Goal: Navigation & Orientation: Understand site structure

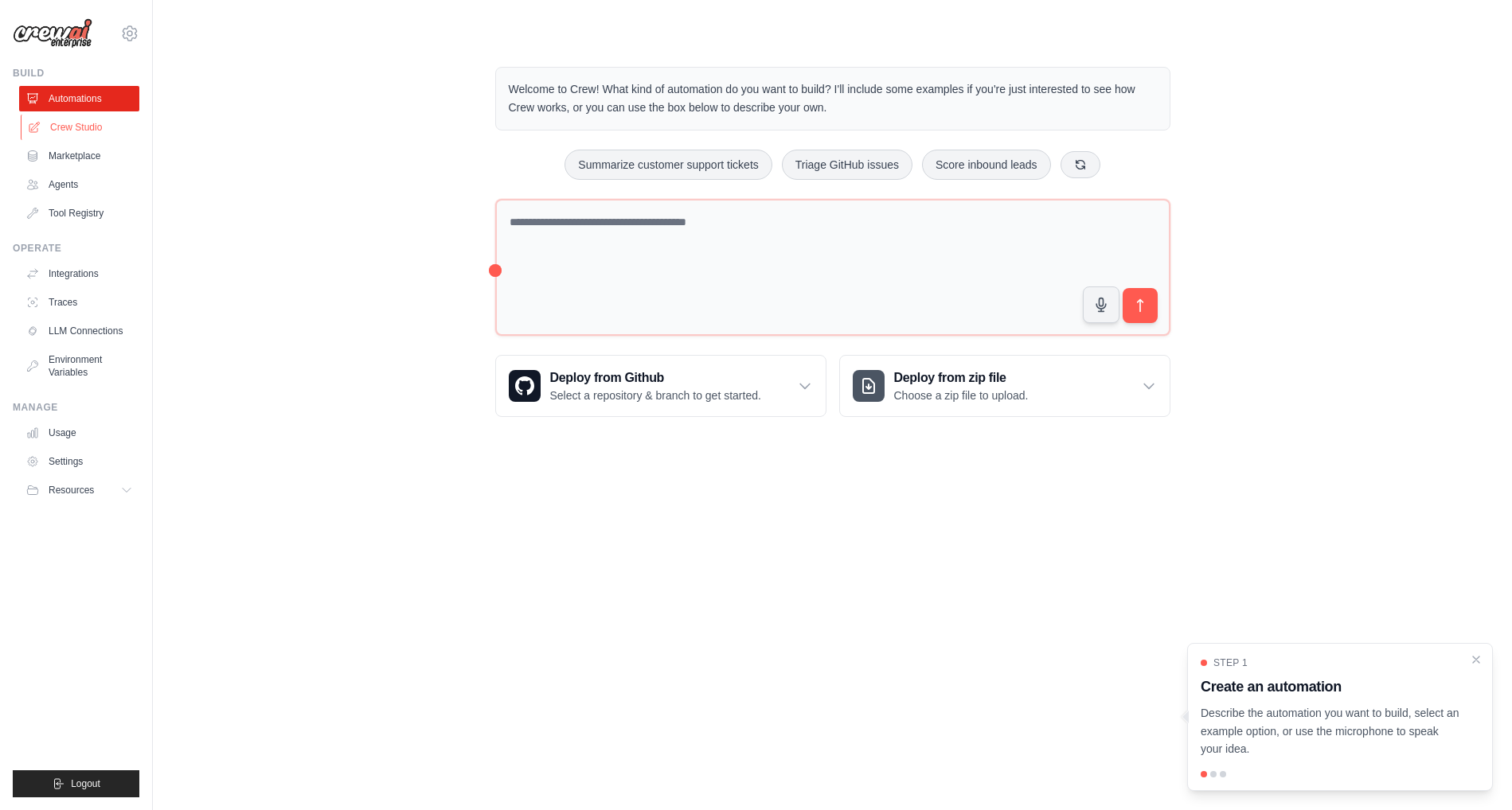
click at [63, 129] on link "Crew Studio" at bounding box center [80, 127] width 120 height 26
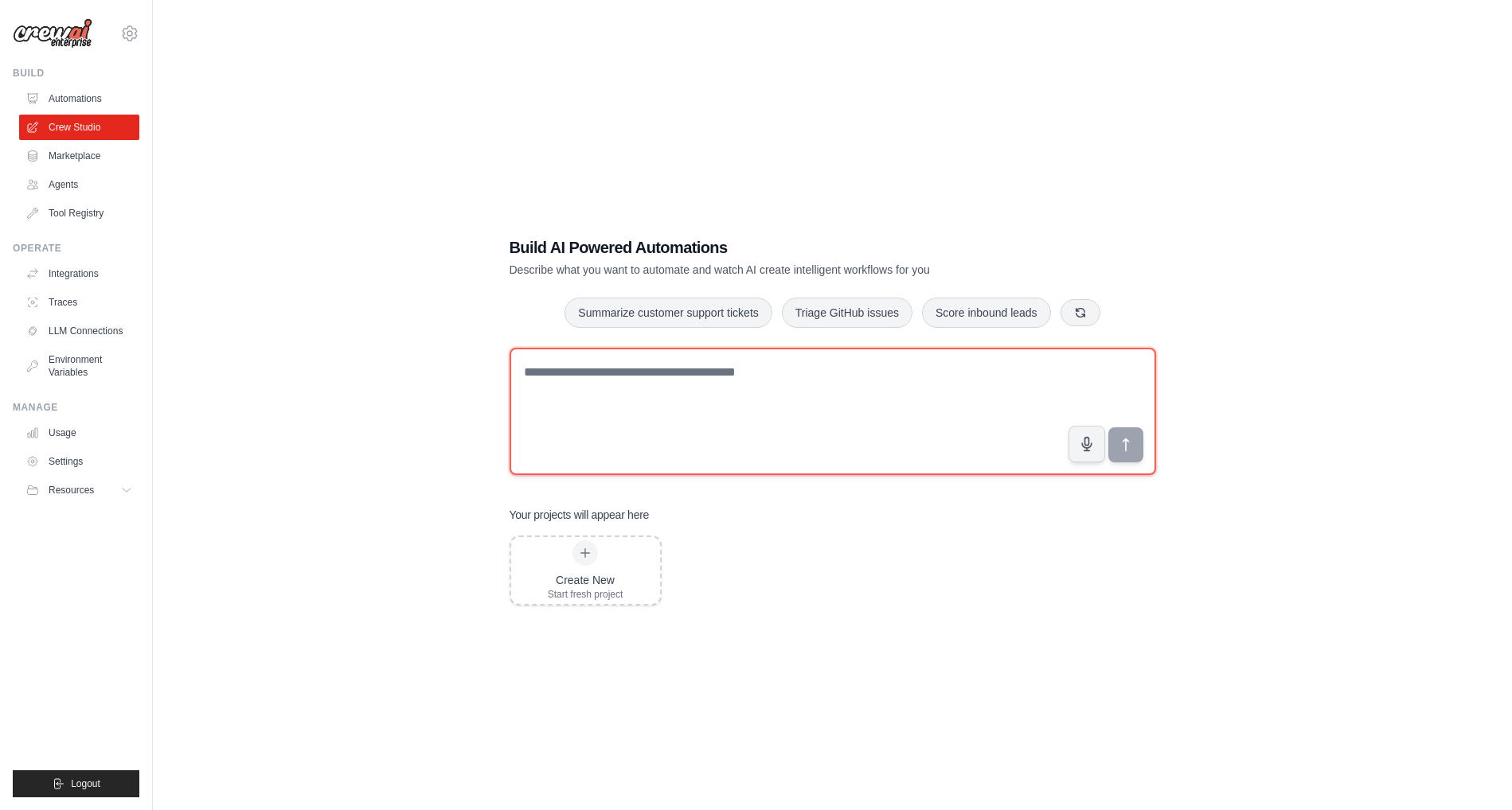
click at [614, 379] on textarea at bounding box center [833, 411] width 647 height 128
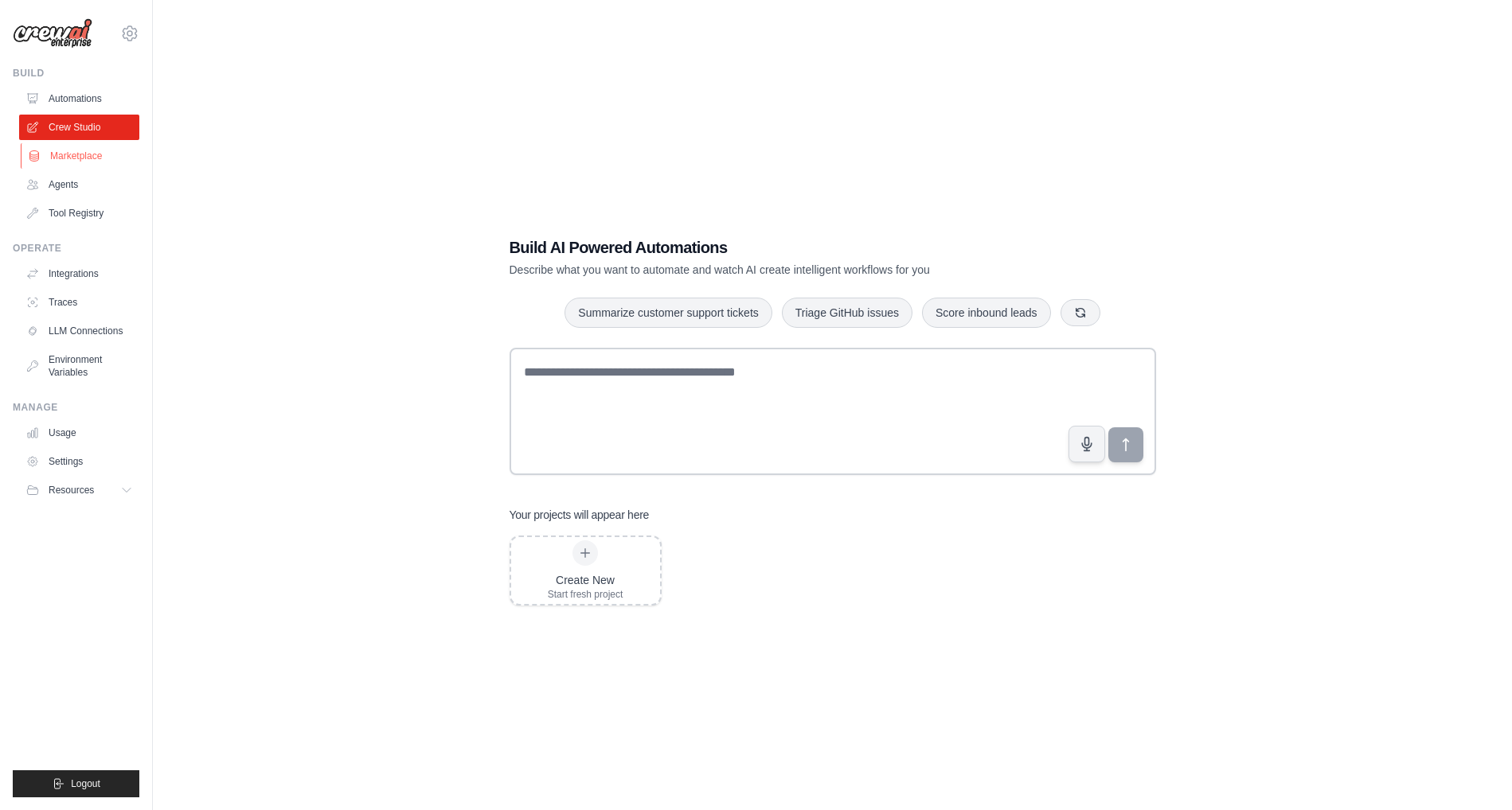
click at [78, 161] on link "Marketplace" at bounding box center [80, 156] width 120 height 26
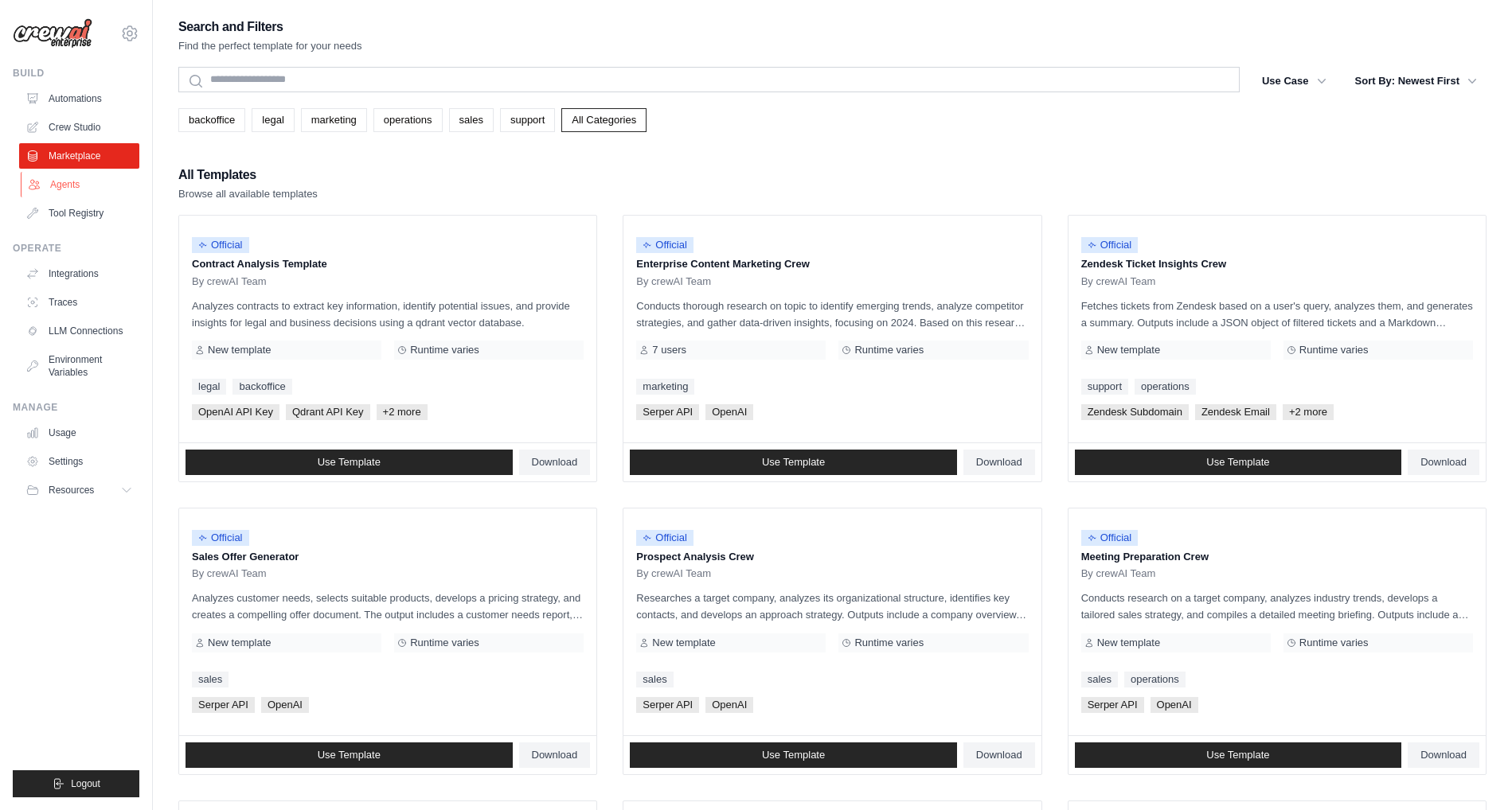
click at [89, 191] on link "Agents" at bounding box center [80, 184] width 120 height 26
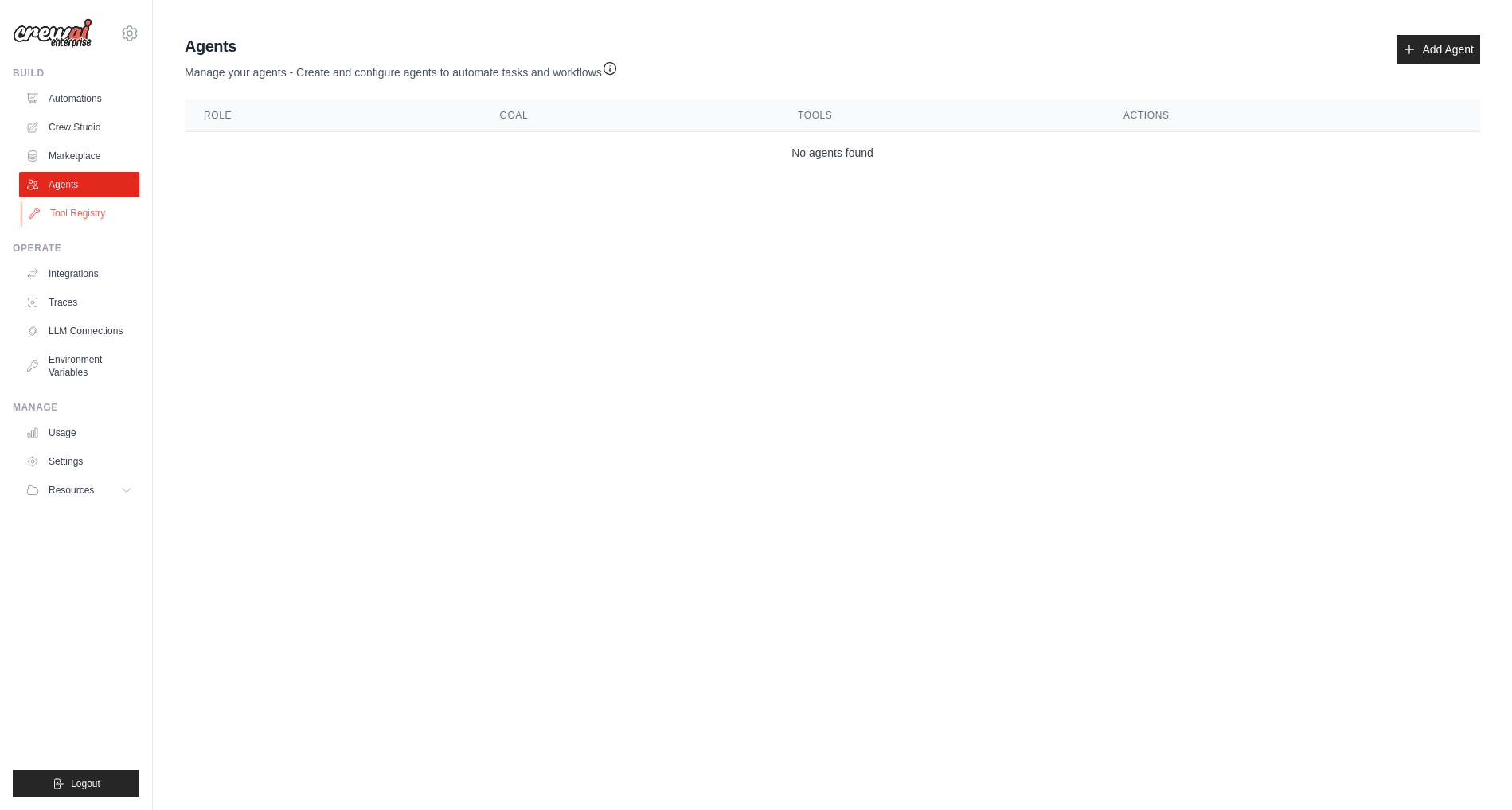
click at [97, 218] on link "Tool Registry" at bounding box center [80, 213] width 120 height 26
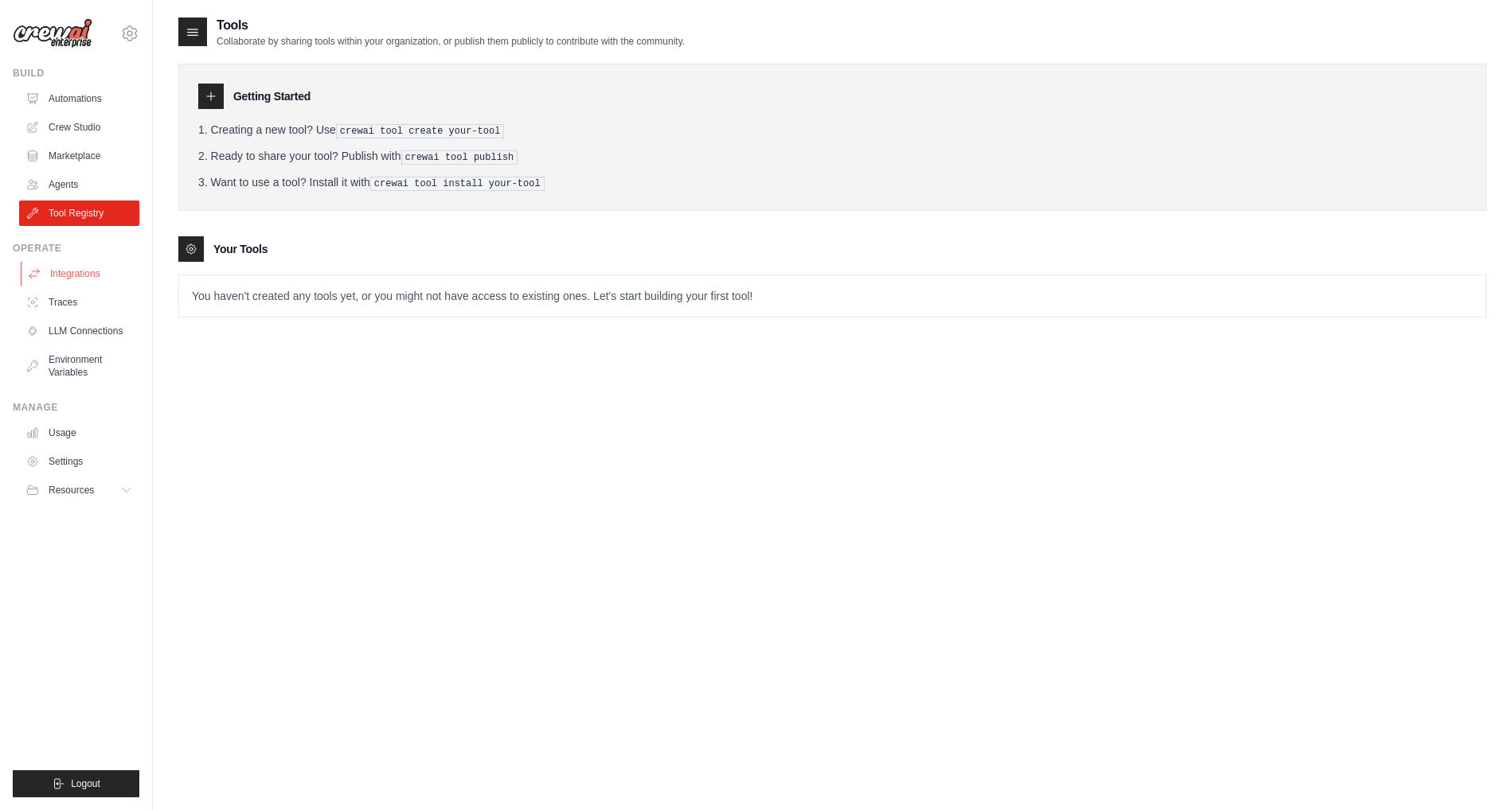
click at [84, 273] on link "Integrations" at bounding box center [80, 273] width 120 height 26
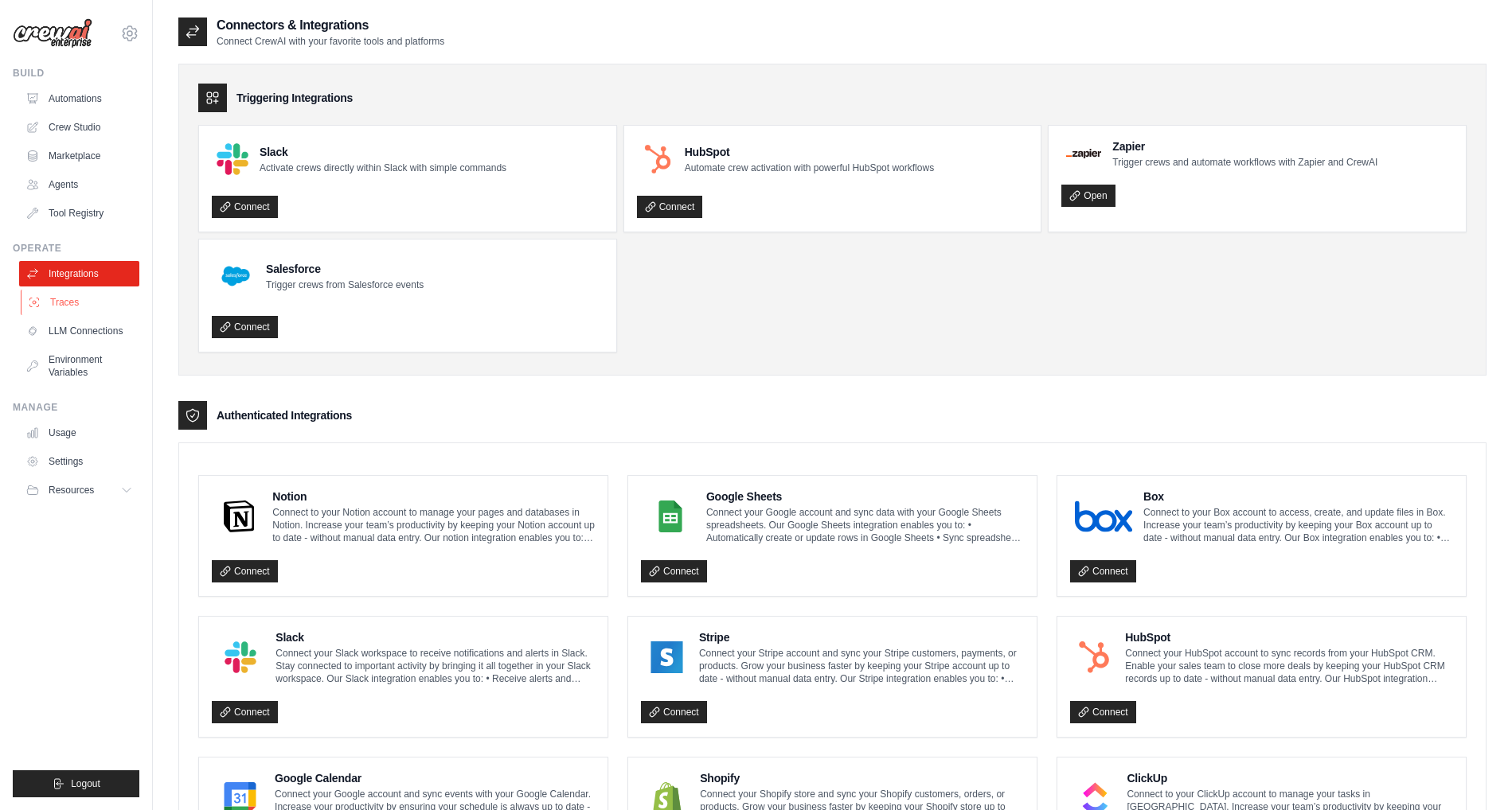
click at [73, 305] on link "Traces" at bounding box center [80, 302] width 120 height 26
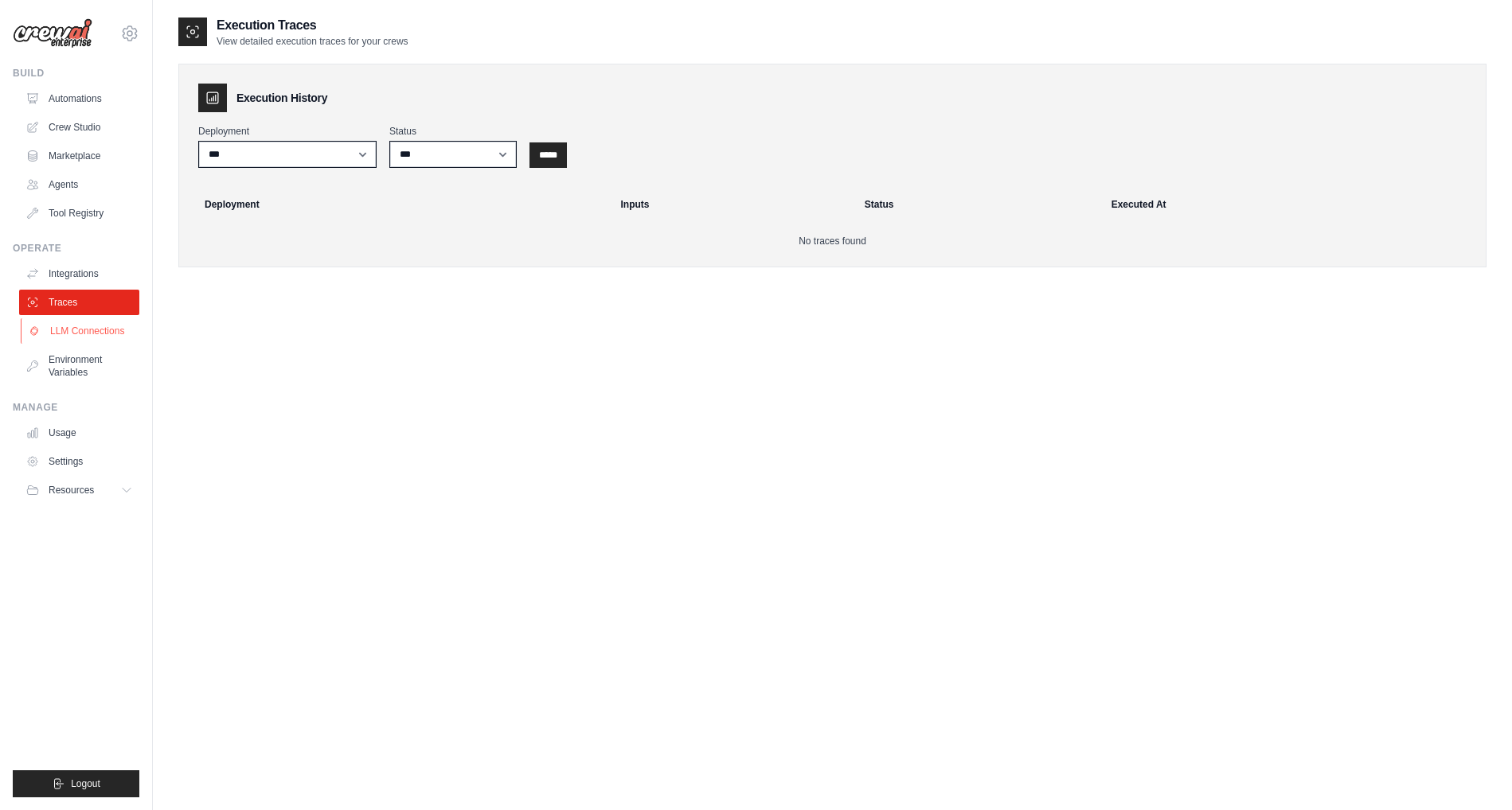
click at [97, 331] on link "LLM Connections" at bounding box center [80, 331] width 120 height 26
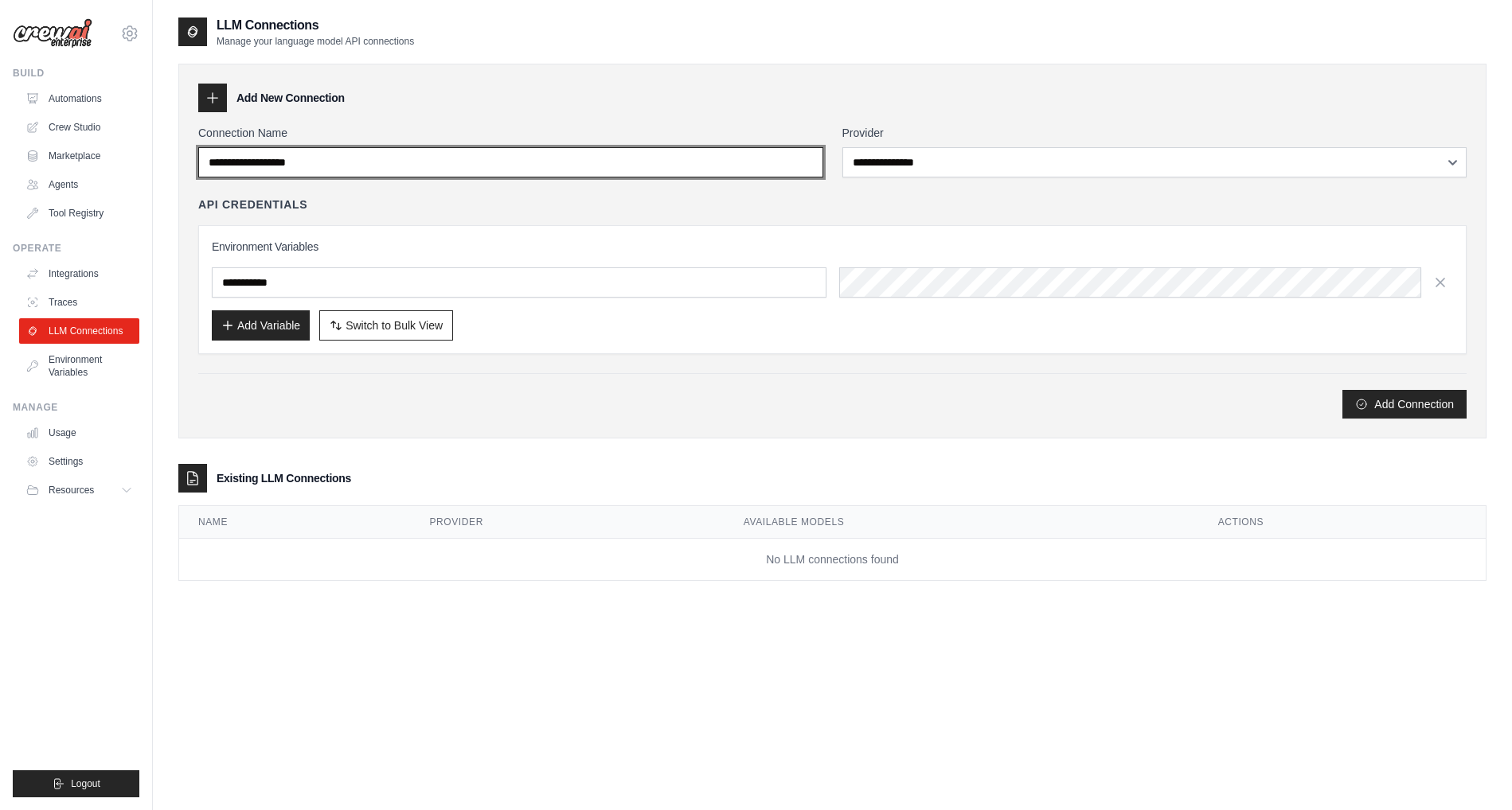
click at [342, 164] on input "Connection Name" at bounding box center [511, 163] width 625 height 30
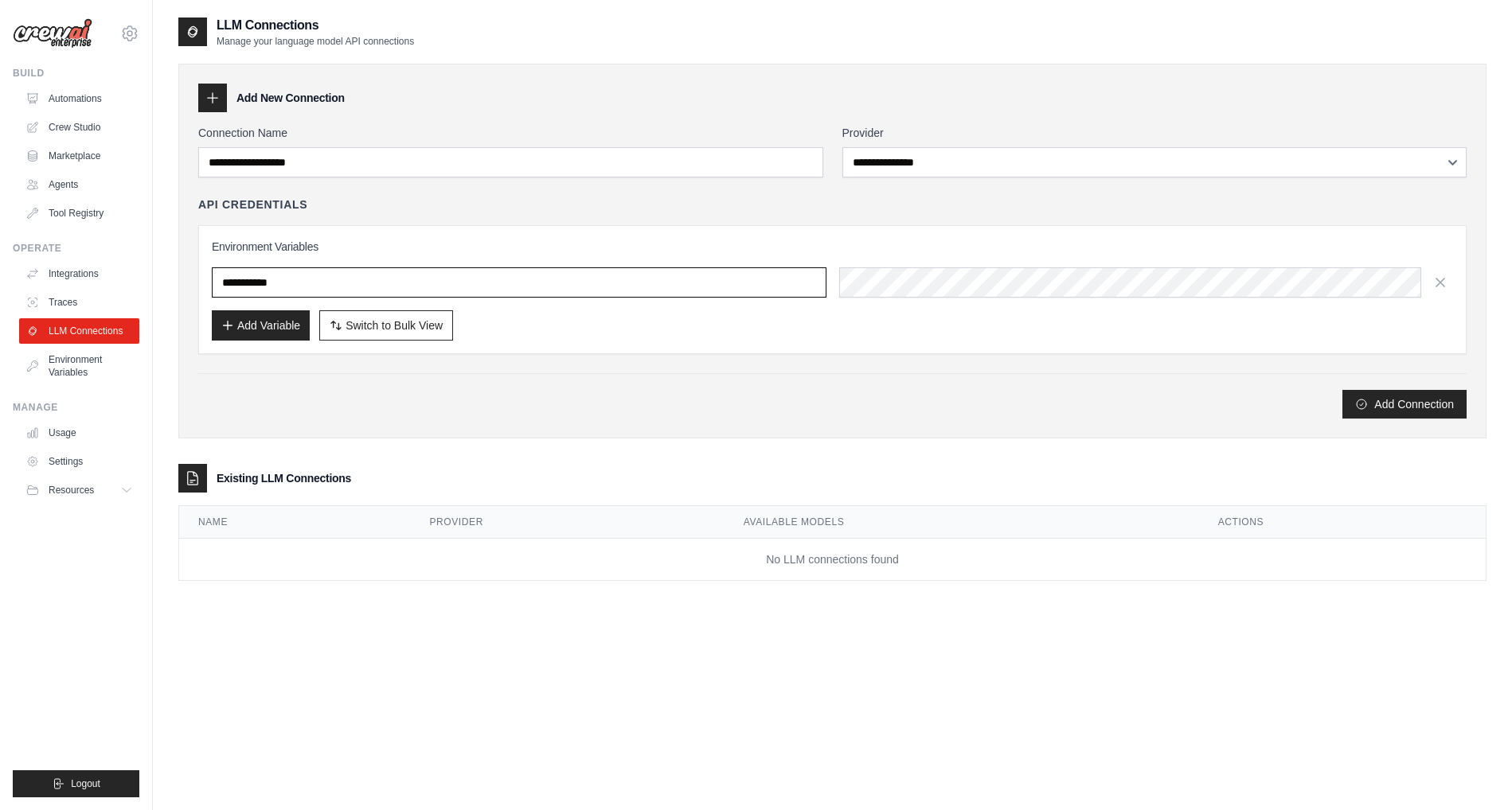
click at [345, 281] on input "text" at bounding box center [519, 283] width 615 height 30
click at [85, 369] on link "Environment Variables" at bounding box center [80, 366] width 120 height 38
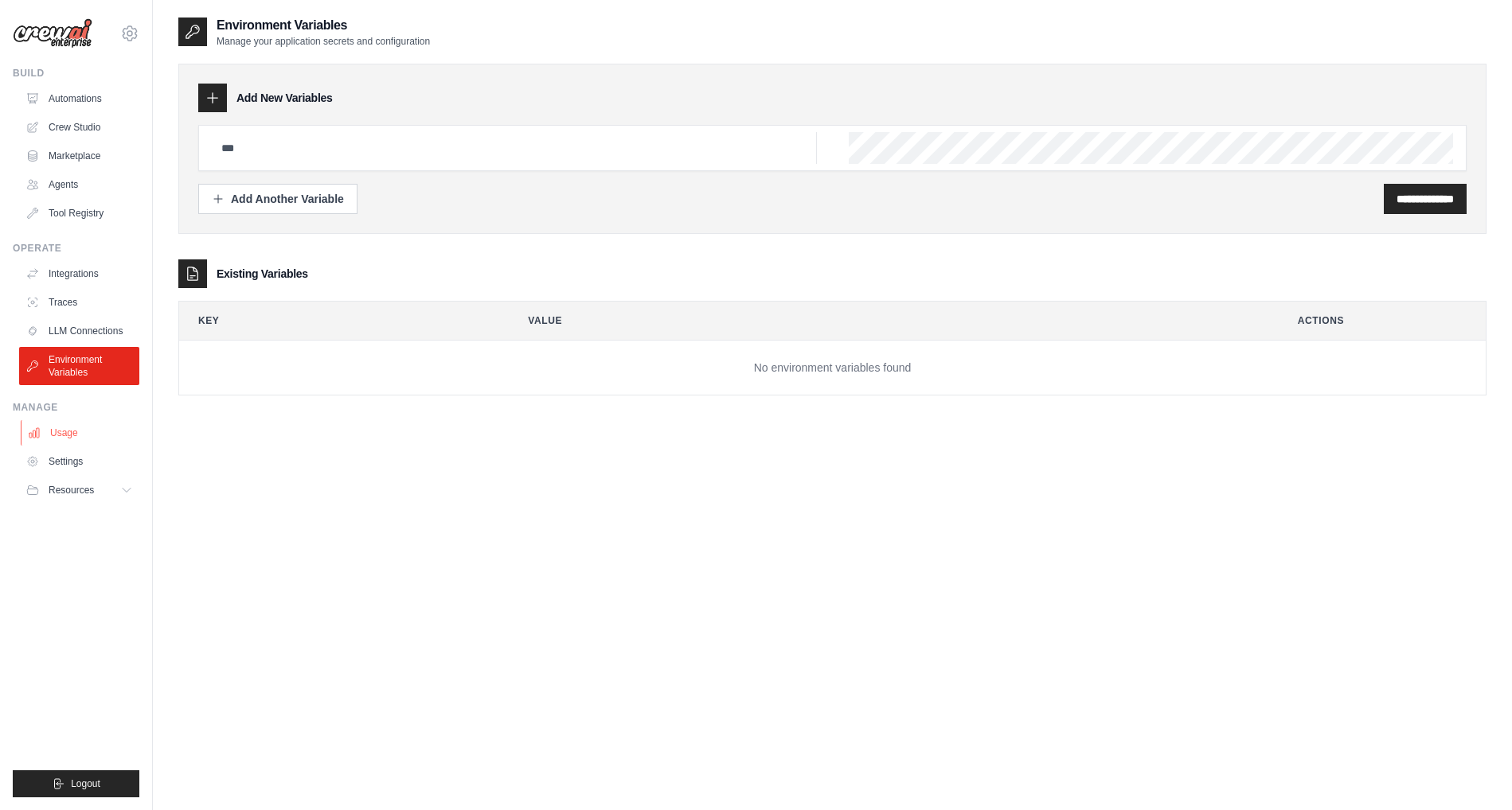
click at [53, 432] on link "Usage" at bounding box center [80, 433] width 120 height 26
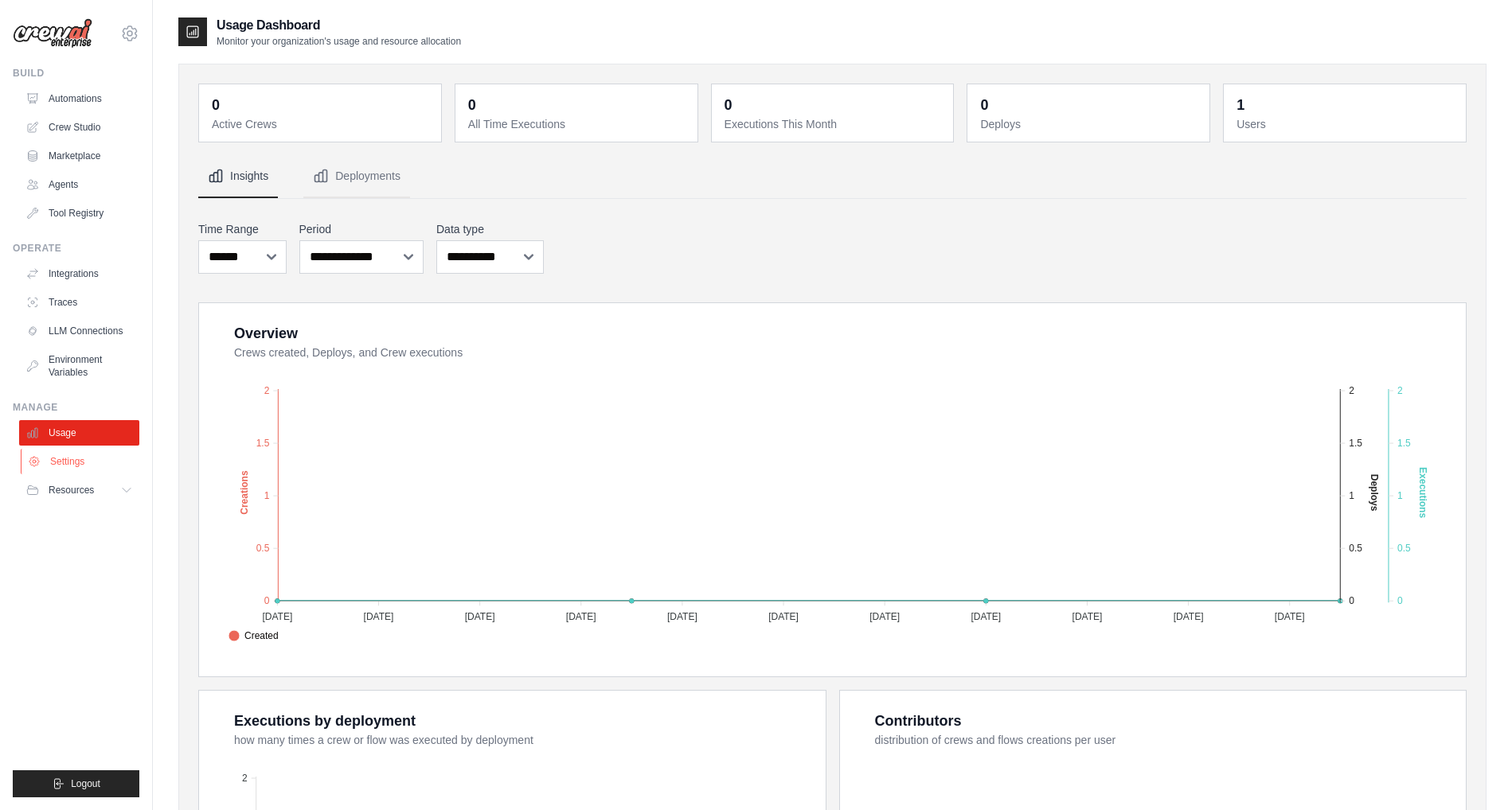
click at [62, 470] on link "Settings" at bounding box center [80, 461] width 120 height 26
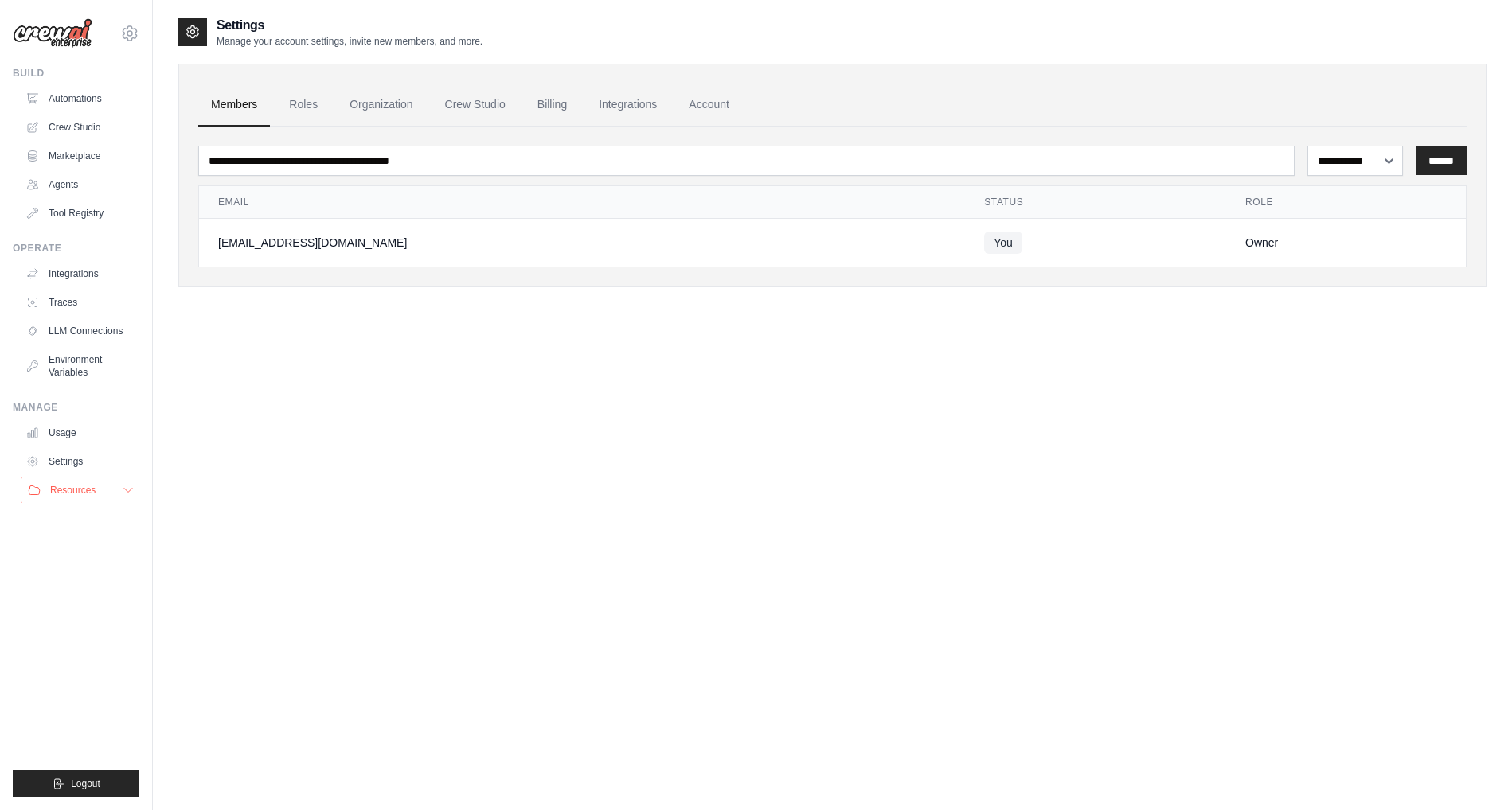
click at [63, 494] on span "Resources" at bounding box center [73, 490] width 45 height 12
click at [68, 104] on link "Automations" at bounding box center [80, 98] width 120 height 26
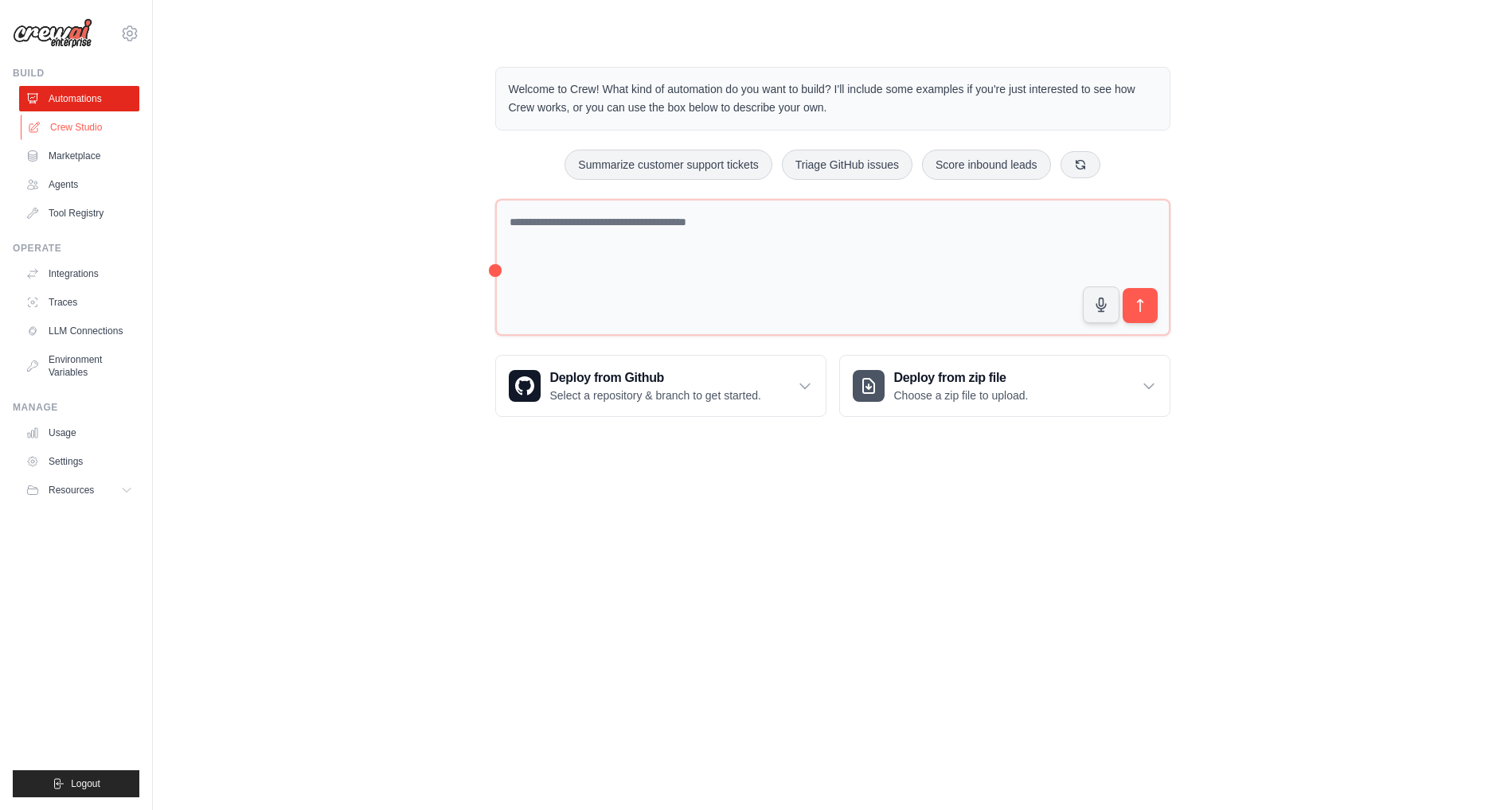
click at [74, 129] on link "Crew Studio" at bounding box center [80, 127] width 120 height 26
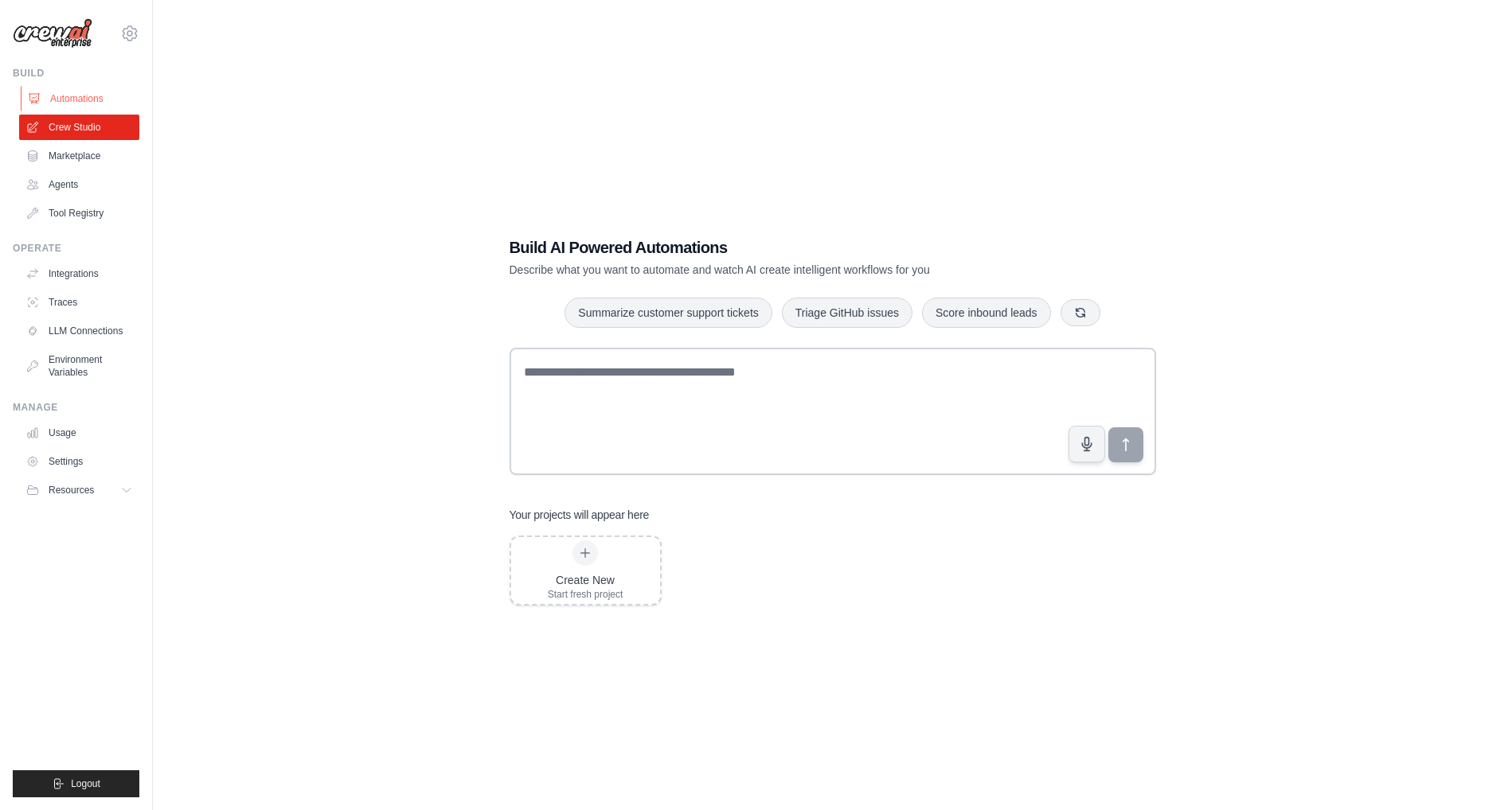
click at [82, 101] on link "Automations" at bounding box center [80, 98] width 120 height 26
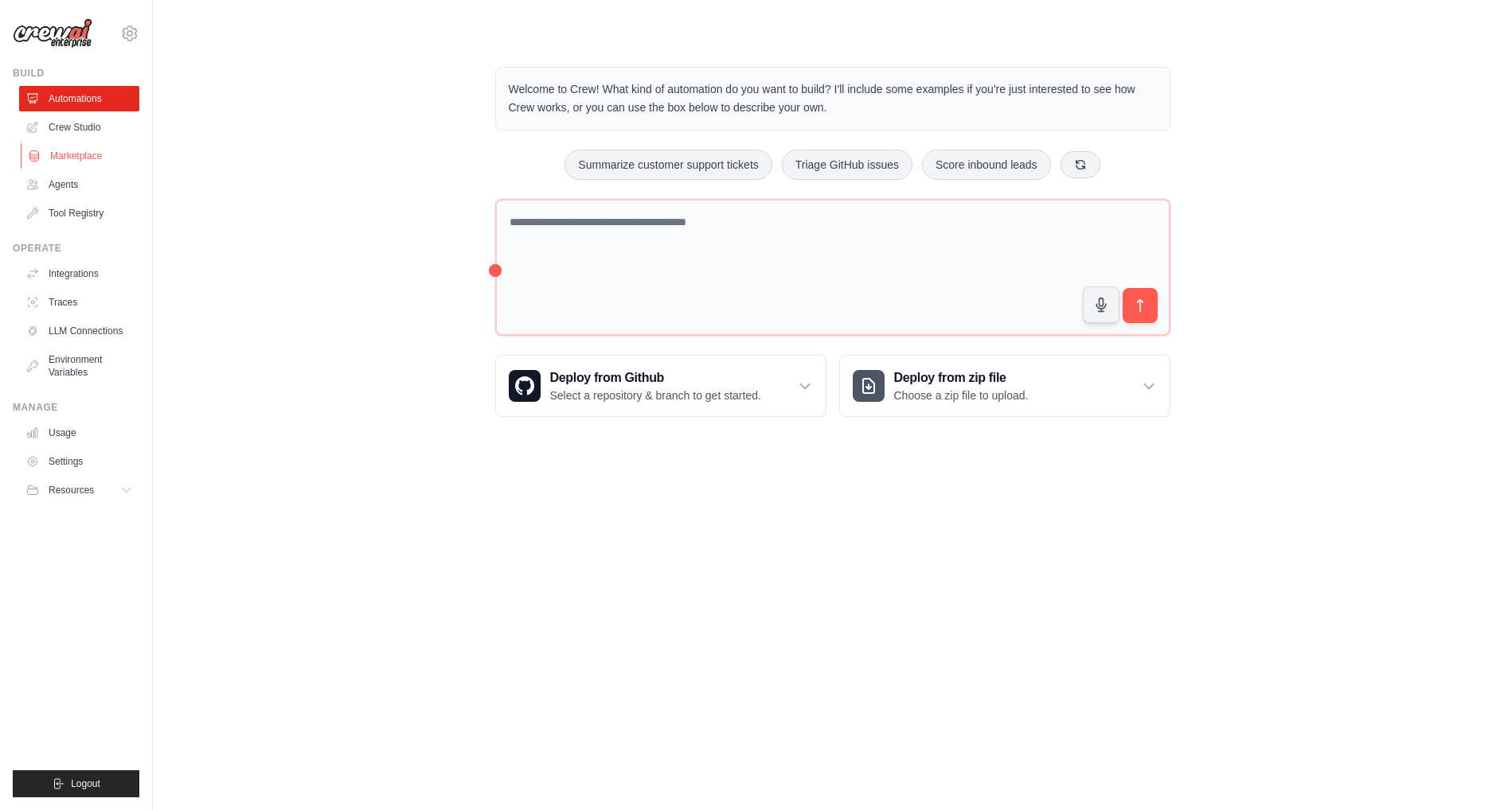
click at [77, 150] on link "Marketplace" at bounding box center [80, 156] width 120 height 26
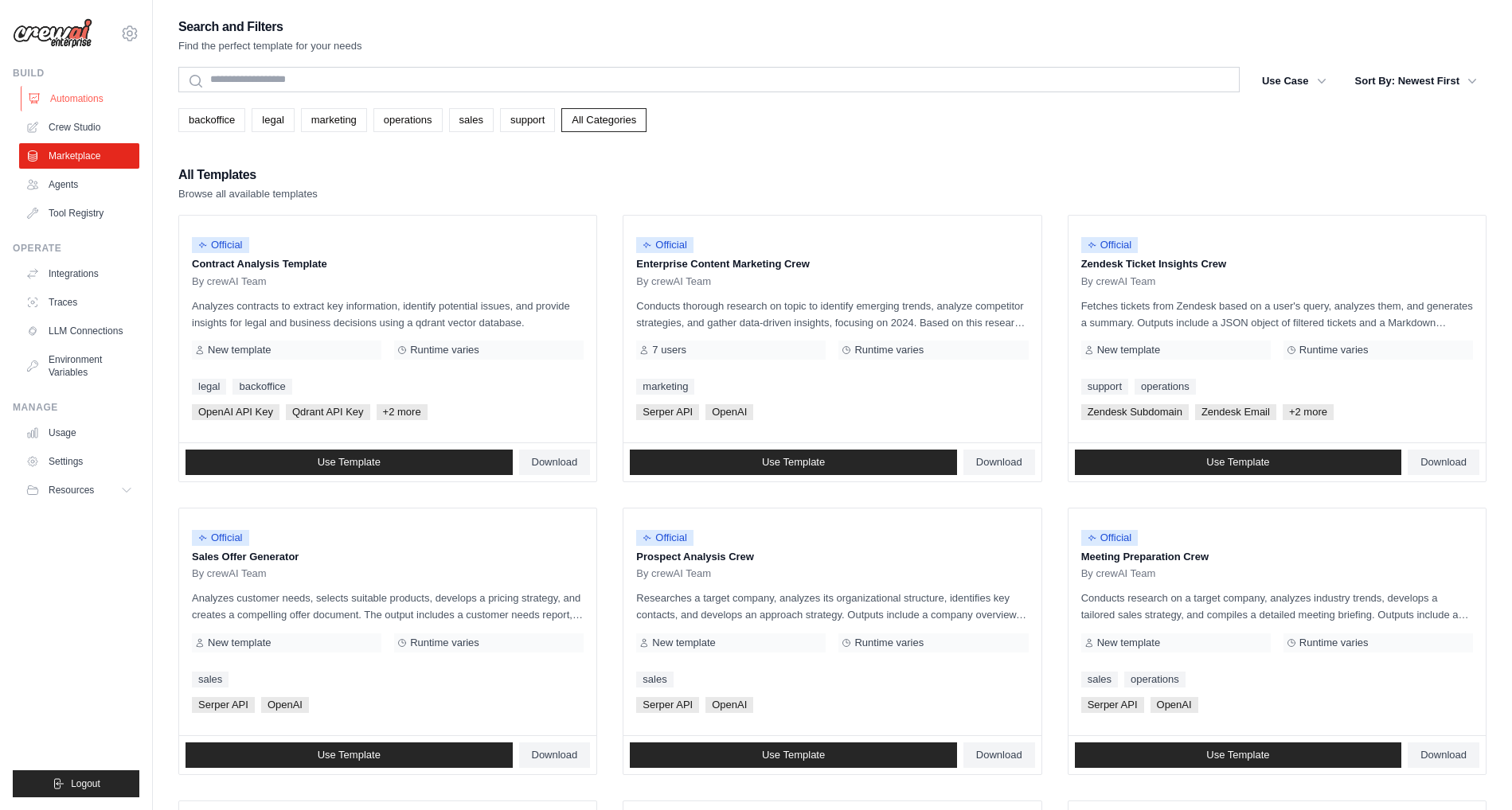
click at [78, 102] on link "Automations" at bounding box center [80, 98] width 120 height 26
